Goal: Task Accomplishment & Management: Manage account settings

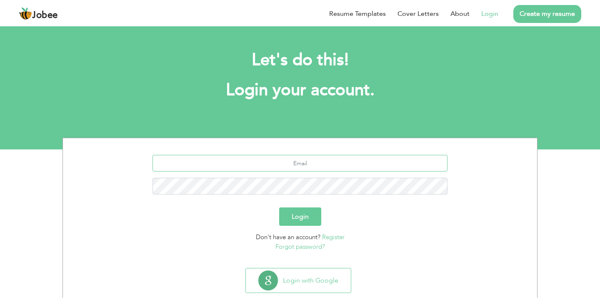
click at [342, 166] on input "text" at bounding box center [301, 163] width 296 height 17
type input "usidra697@gmail.com"
click at [300, 246] on link "Forgot password?" at bounding box center [301, 246] width 50 height 8
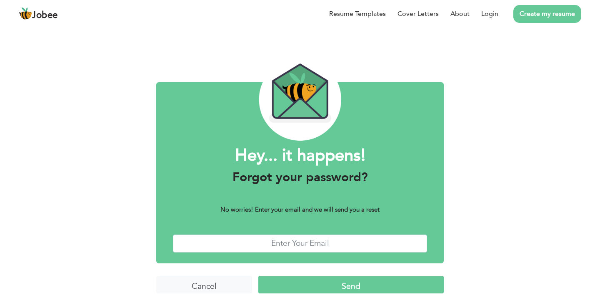
scroll to position [8, 0]
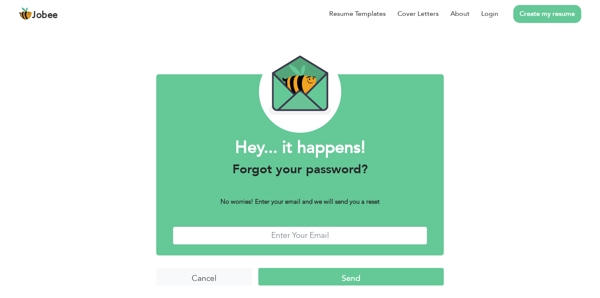
click at [462, 66] on div "Hey... it happens! Forgot your password? No worries! Enter your email and we wi…" at bounding box center [300, 157] width 600 height 281
click at [487, 14] on link "Login" at bounding box center [490, 14] width 17 height 10
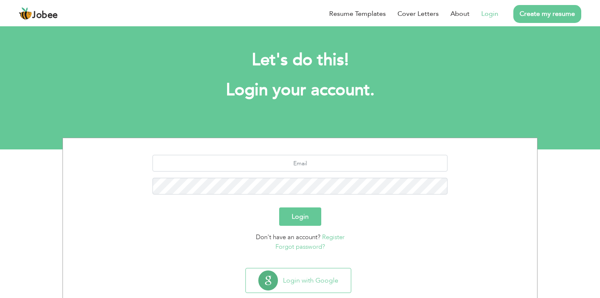
click at [334, 151] on section "Login Don't have an account? Register Forgot password?" at bounding box center [300, 201] width 462 height 126
click at [331, 159] on input "text" at bounding box center [301, 163] width 296 height 17
type input "[EMAIL_ADDRESS][DOMAIN_NAME]"
click at [459, 13] on link "About" at bounding box center [460, 14] width 19 height 10
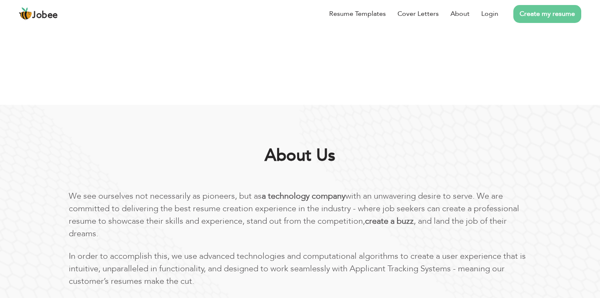
click at [497, 13] on link "Login" at bounding box center [490, 14] width 17 height 10
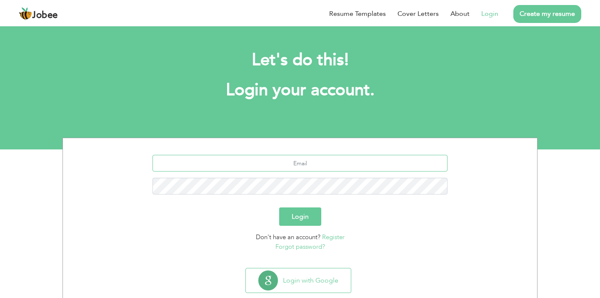
click at [329, 161] on input "text" at bounding box center [301, 163] width 296 height 17
type input "[EMAIL_ADDRESS][DOMAIN_NAME]"
click at [279, 207] on button "Login" at bounding box center [300, 216] width 42 height 18
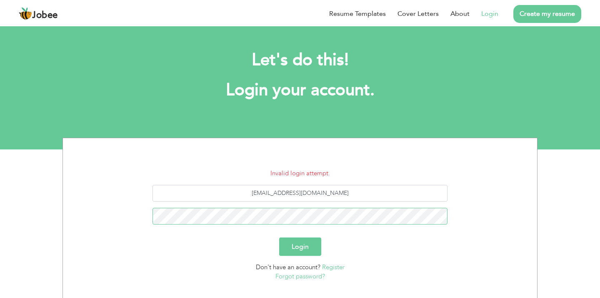
click at [279, 237] on button "Login" at bounding box center [300, 246] width 42 height 18
